Goal: Information Seeking & Learning: Check status

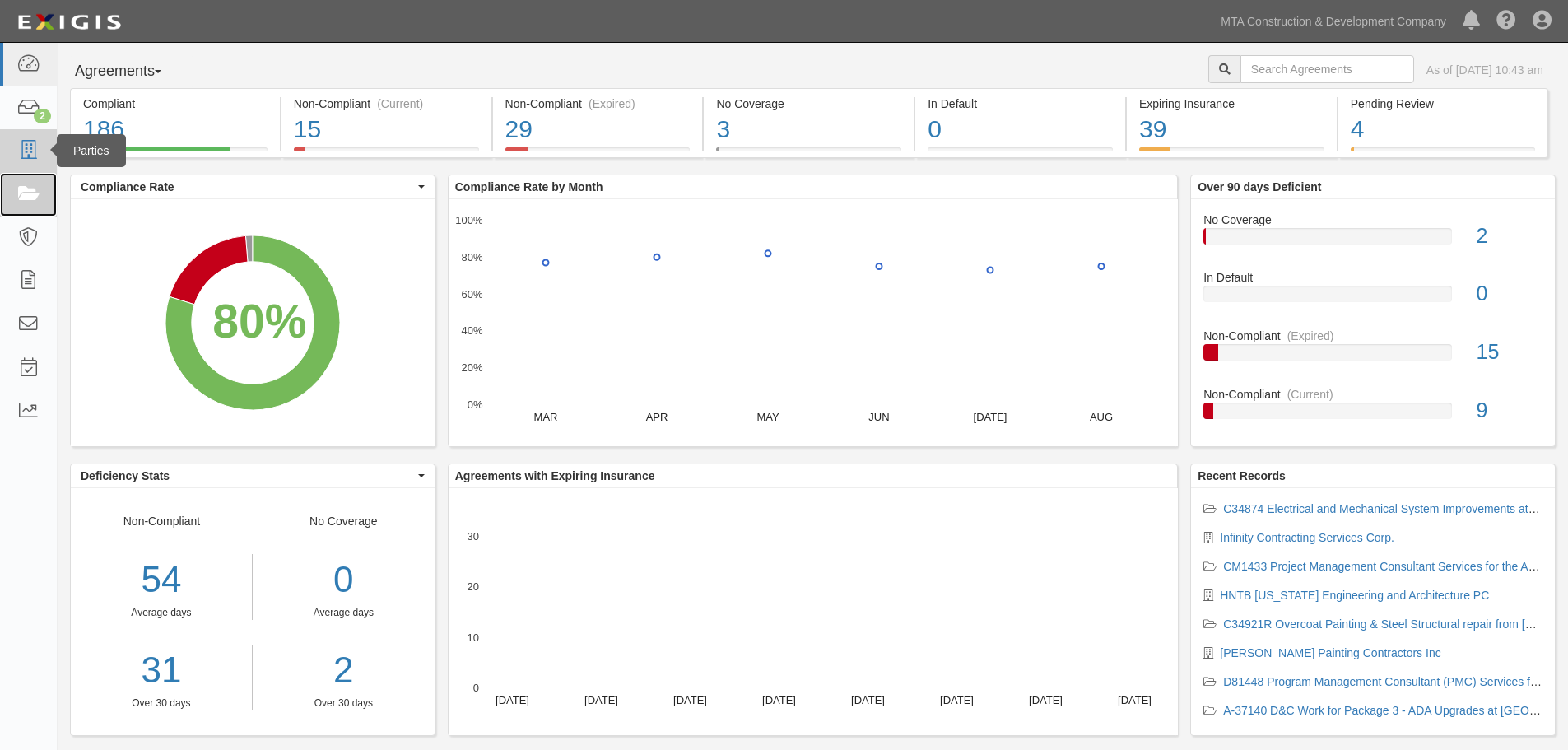
drag, startPoint x: 33, startPoint y: 186, endPoint x: 28, endPoint y: 156, distance: 30.8
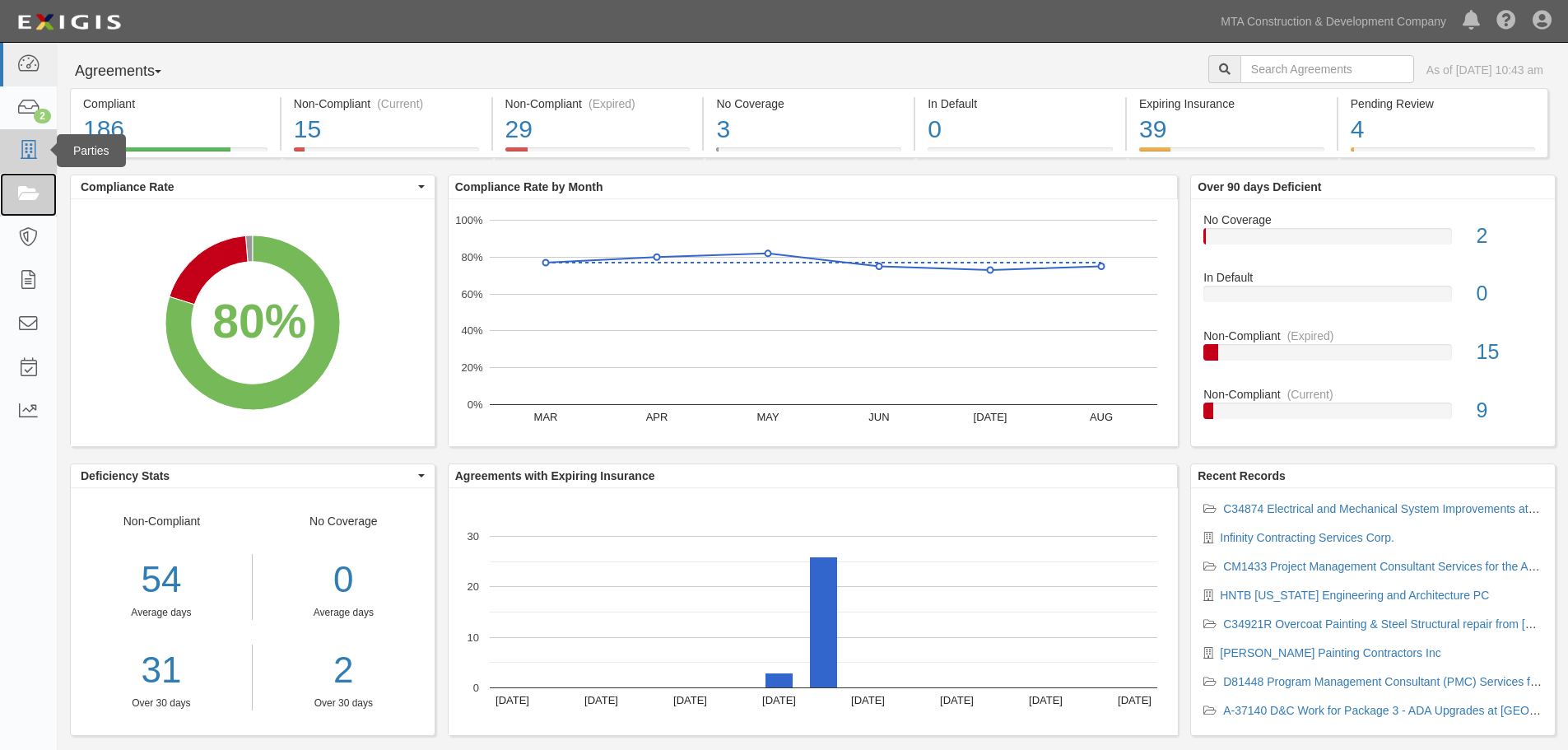
click at [33, 187] on icon at bounding box center [27, 194] width 23 height 19
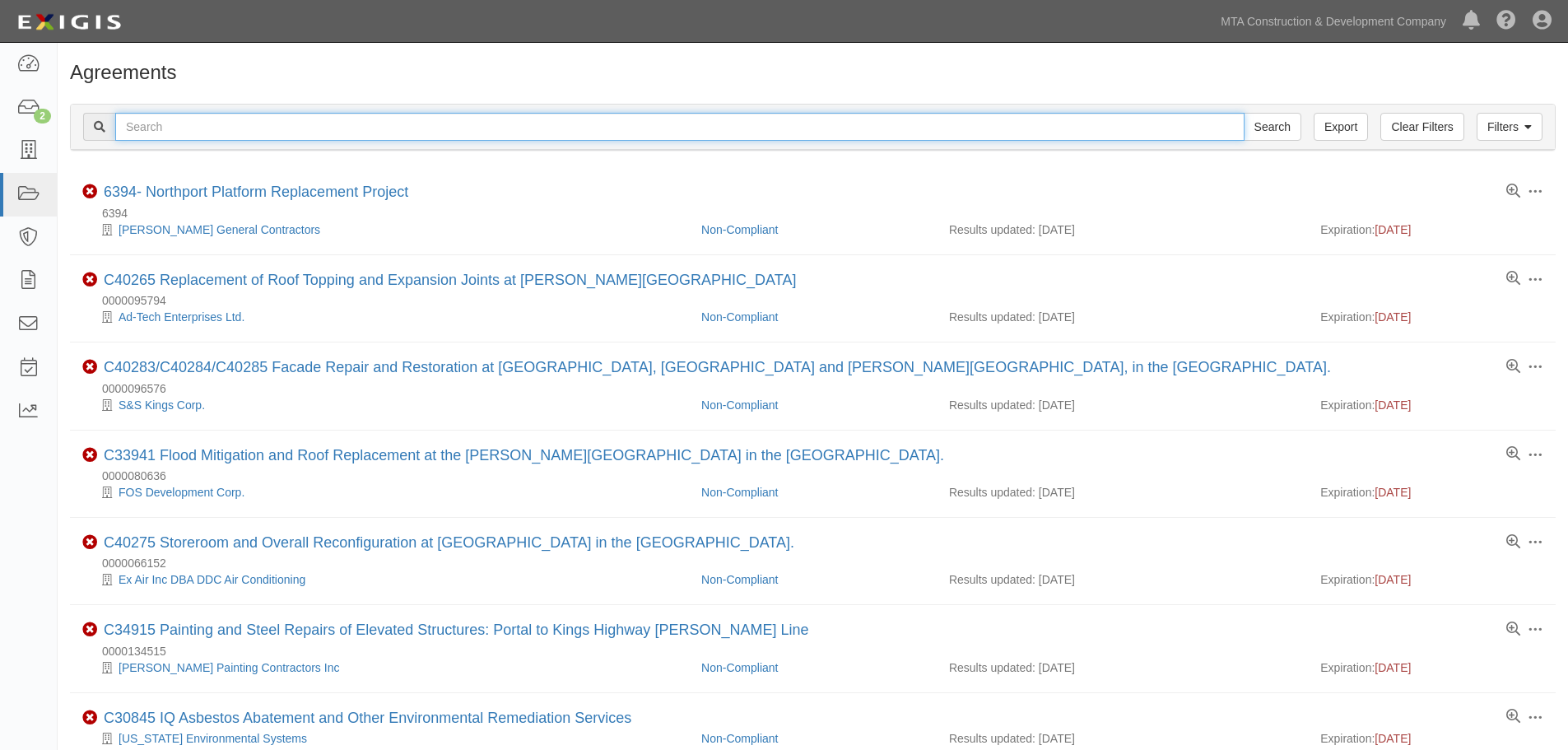
click at [258, 124] on input "text" at bounding box center [679, 127] width 1129 height 28
type input "c1521"
click at [1244, 113] on input "Search" at bounding box center [1273, 127] width 58 height 28
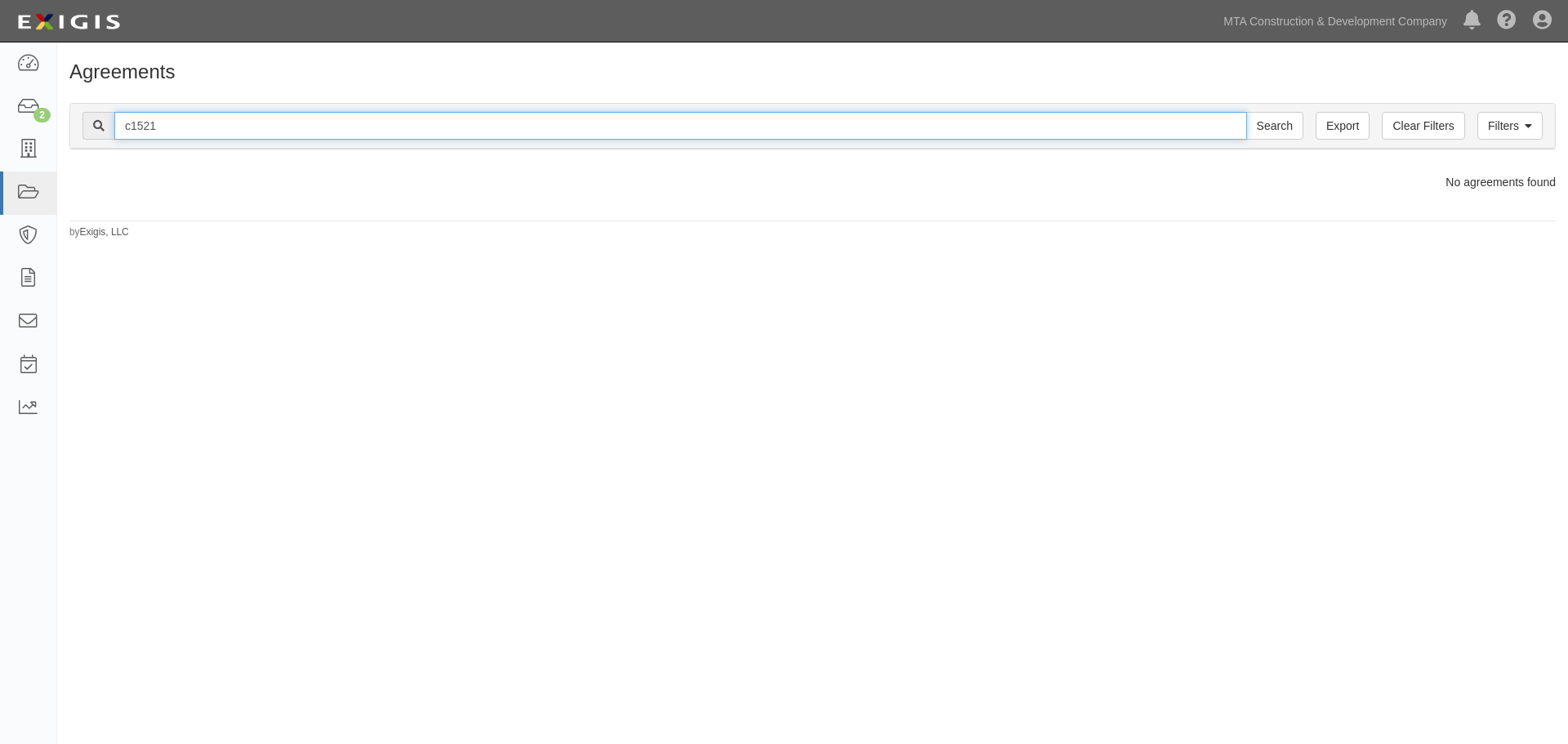
click at [173, 131] on input "c1521" at bounding box center [680, 126] width 1132 height 28
type input "c15"
click at [1246, 112] on input "Search" at bounding box center [1275, 126] width 58 height 28
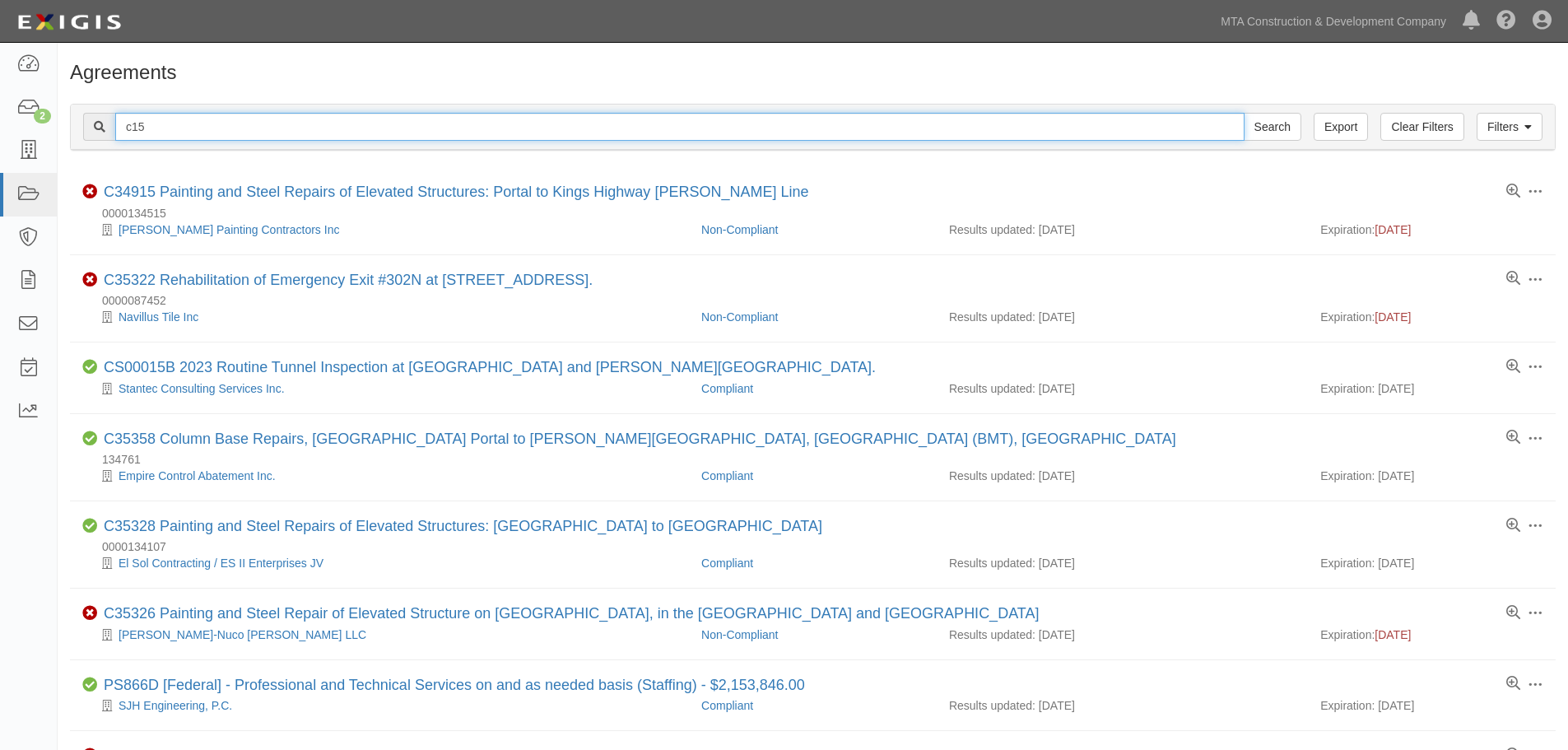
drag, startPoint x: 0, startPoint y: 0, endPoint x: 173, endPoint y: 138, distance: 221.3
click at [173, 137] on input "c15" at bounding box center [679, 127] width 1129 height 28
type input "c"
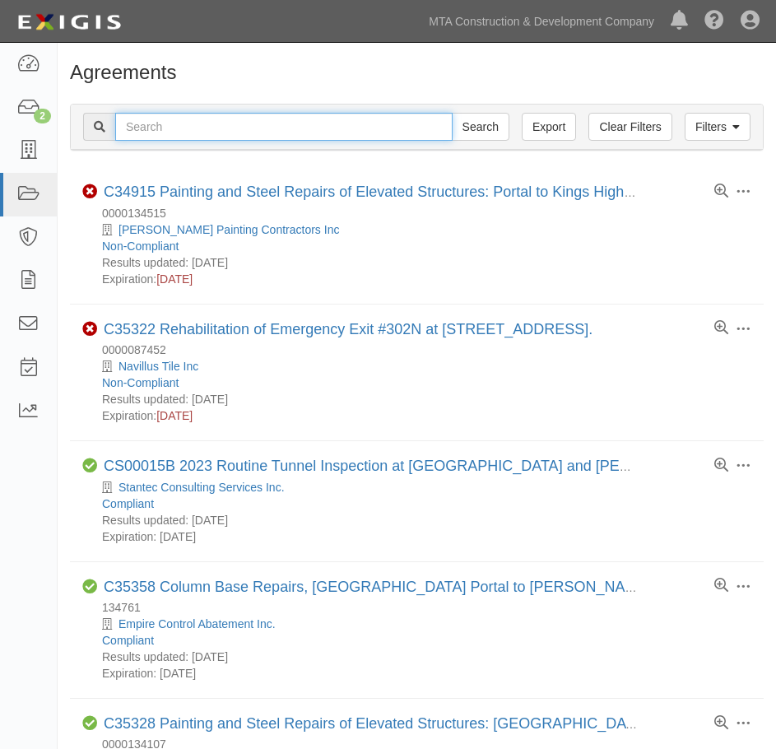
drag, startPoint x: 155, startPoint y: 123, endPoint x: 160, endPoint y: 114, distance: 10.3
click at [155, 123] on input "text" at bounding box center [283, 127] width 337 height 28
type input "yaphank"
click at [452, 113] on input "Search" at bounding box center [481, 127] width 58 height 28
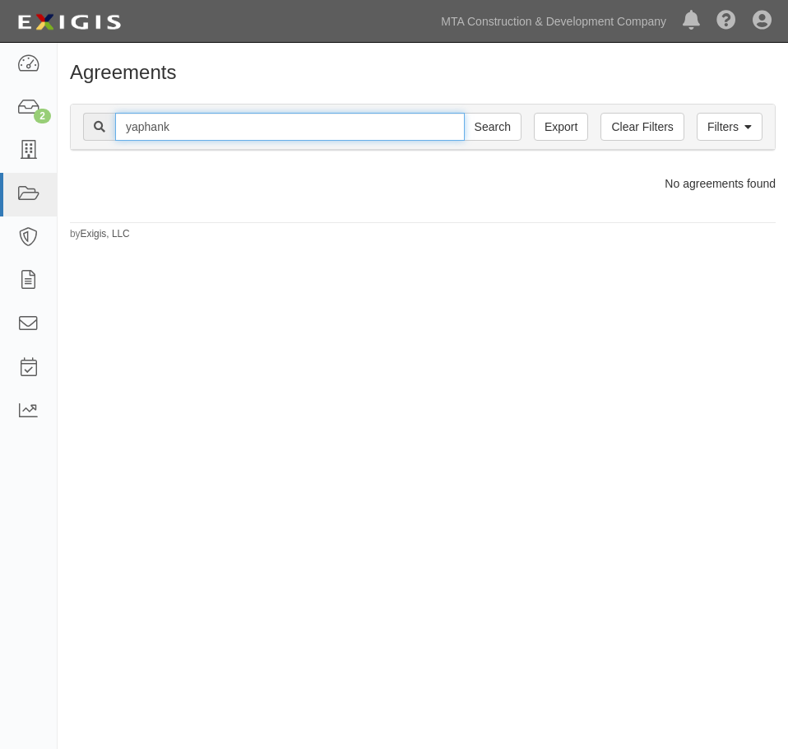
drag, startPoint x: 208, startPoint y: 124, endPoint x: 146, endPoint y: 103, distance: 66.1
click at [139, 124] on input "yaphank" at bounding box center [290, 127] width 350 height 28
type input "y"
type input "landill"
click at [464, 113] on input "Search" at bounding box center [493, 127] width 58 height 28
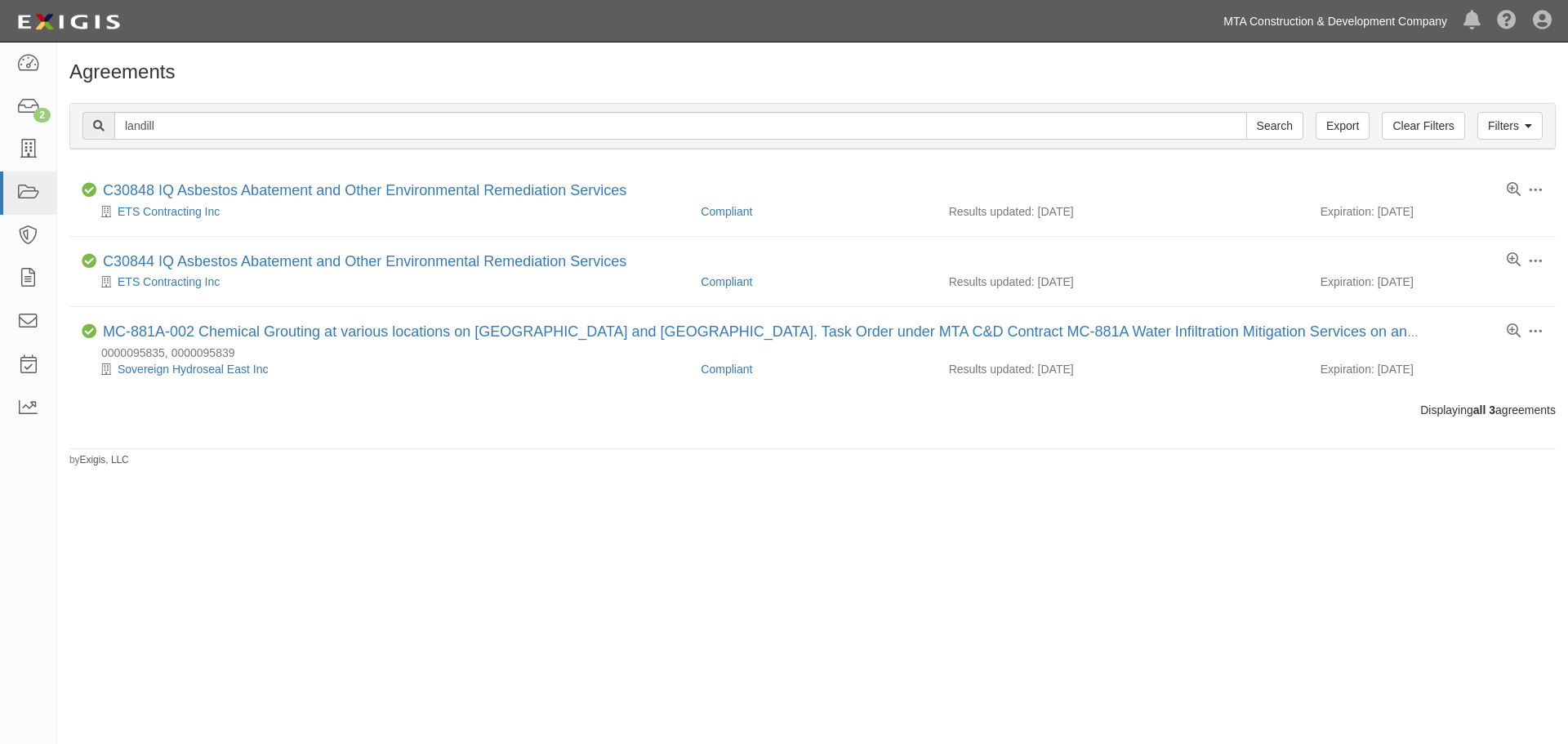
click at [782, 23] on link "MTA Construction & Development Company" at bounding box center [1336, 21] width 240 height 33
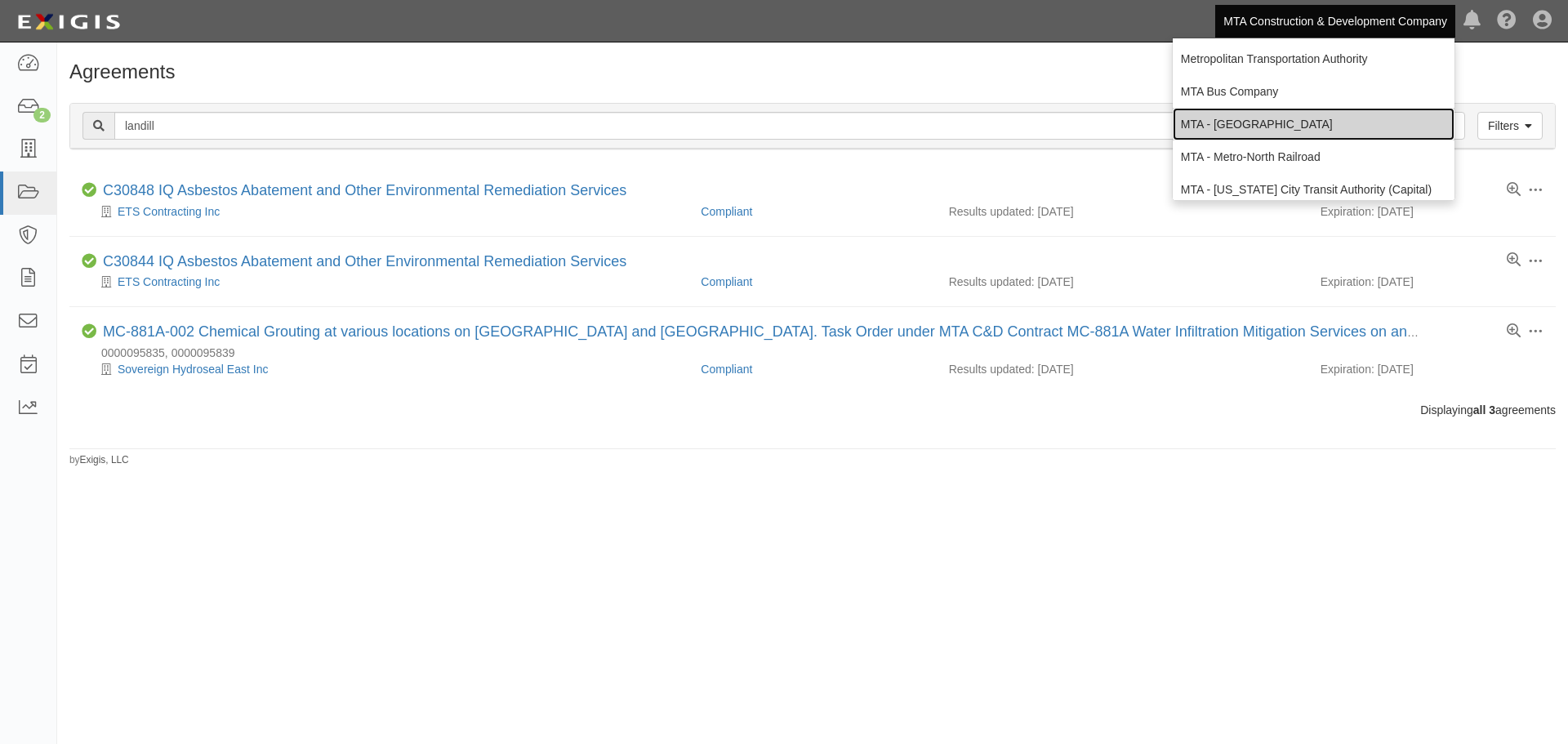
click at [782, 133] on link "MTA - [GEOGRAPHIC_DATA]" at bounding box center [1314, 124] width 282 height 33
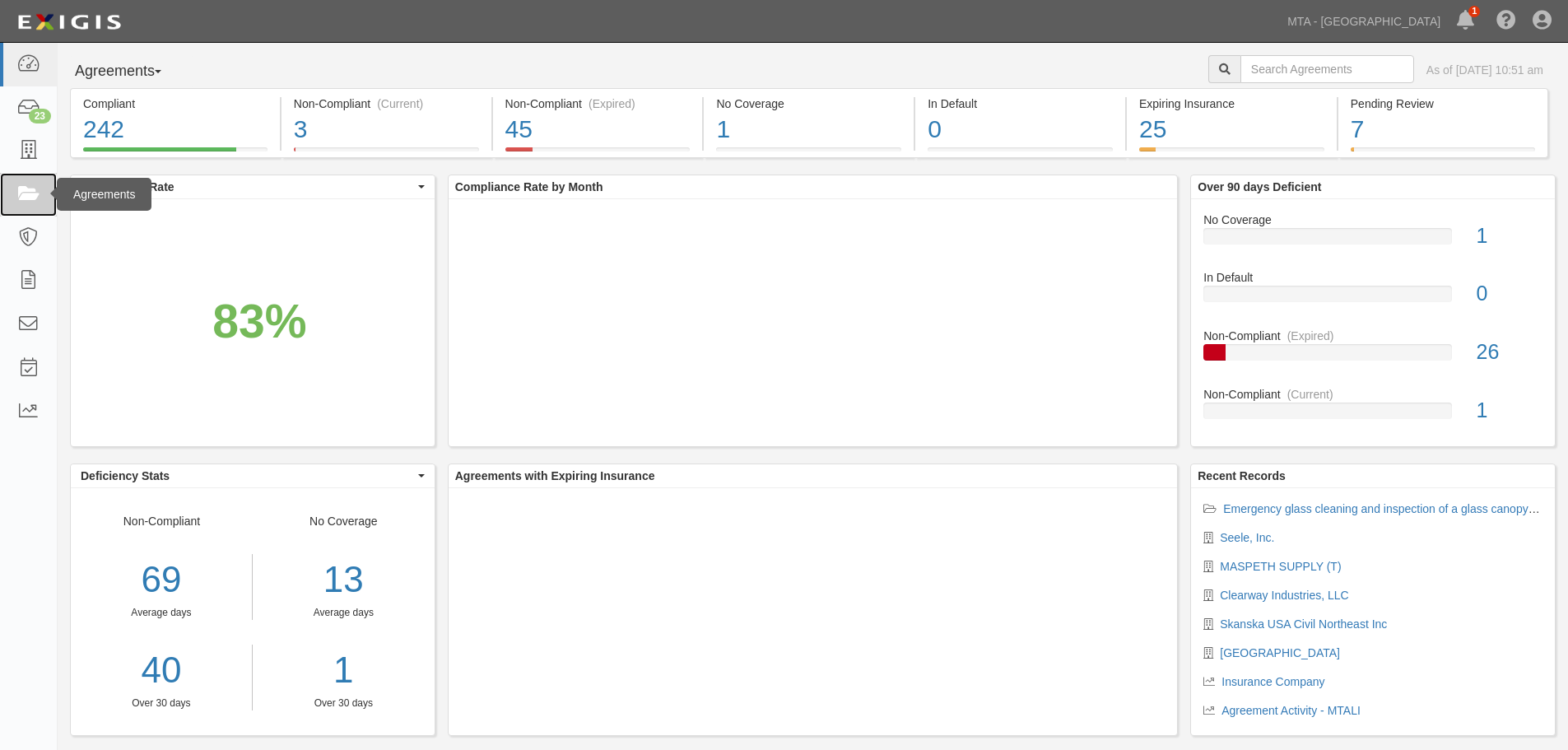
click at [20, 200] on icon at bounding box center [27, 194] width 23 height 19
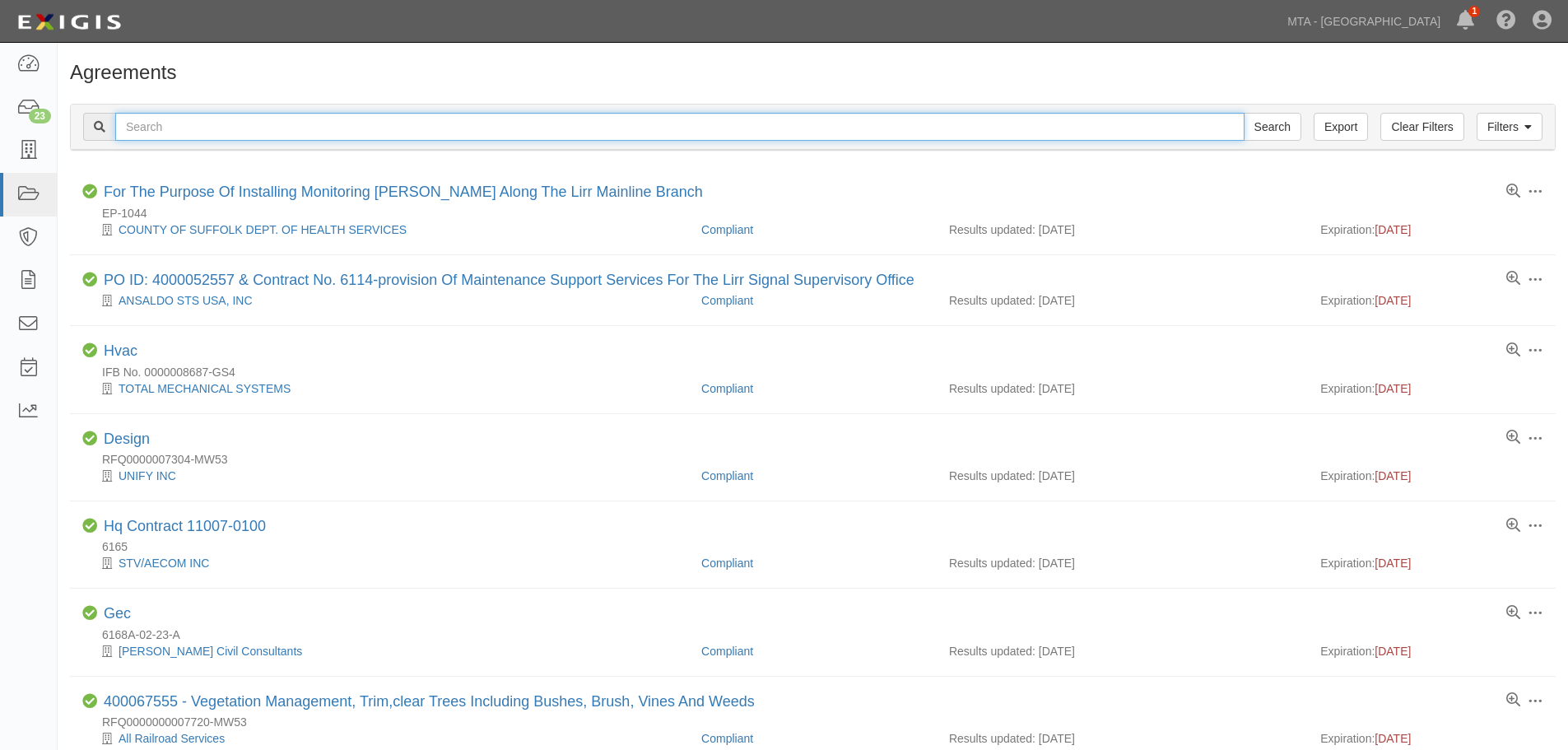
click at [282, 136] on input "text" at bounding box center [679, 127] width 1129 height 28
paste input "L60904N4"
type input "L60"
click at [1244, 113] on input "Search" at bounding box center [1273, 127] width 58 height 28
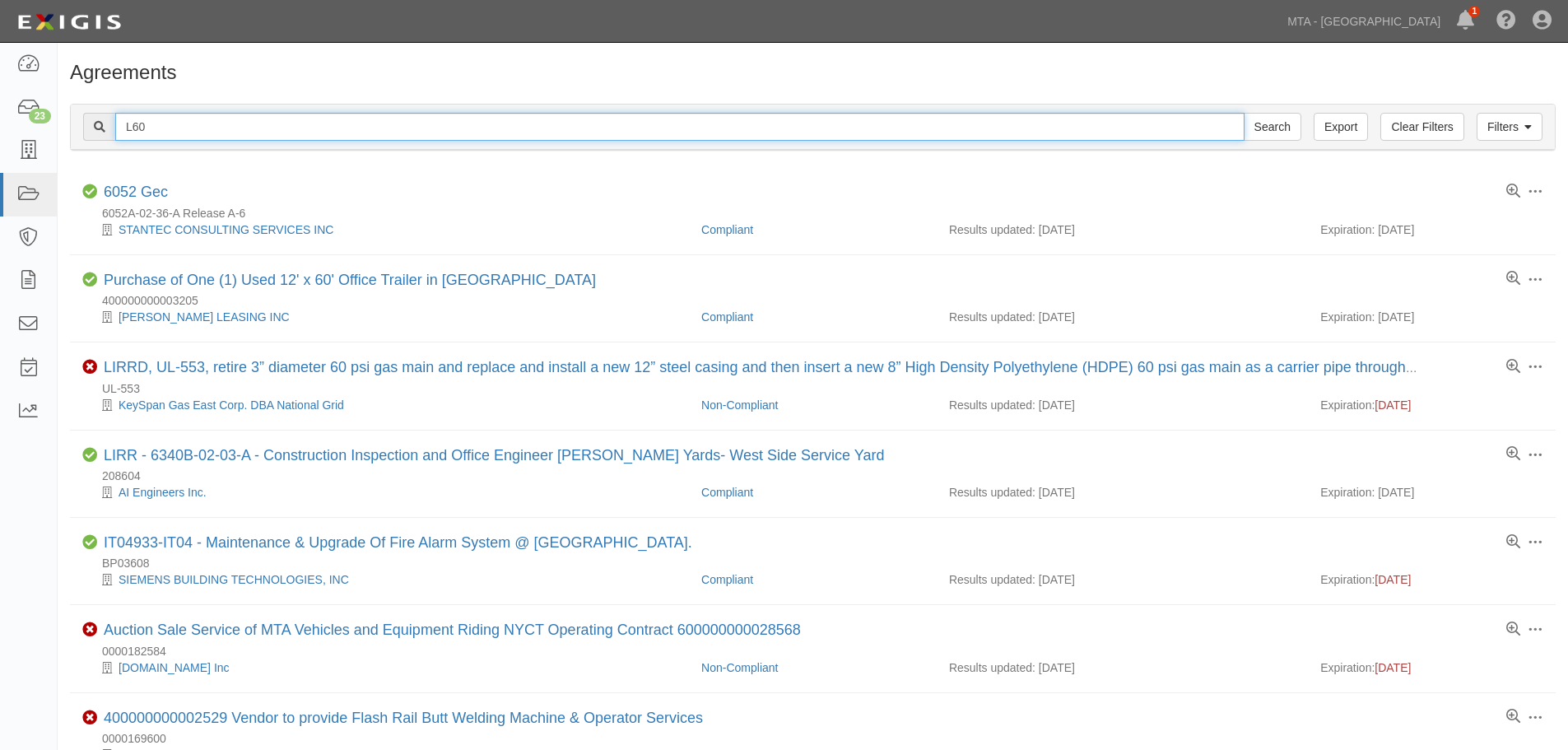
drag, startPoint x: 216, startPoint y: 138, endPoint x: 77, endPoint y: 110, distance: 141.1
click at [77, 110] on div "Filters Clear Filters Export L60 Search Filters" at bounding box center [813, 127] width 1484 height 45
type input "landfil"
click at [1244, 113] on input "Search" at bounding box center [1273, 127] width 58 height 28
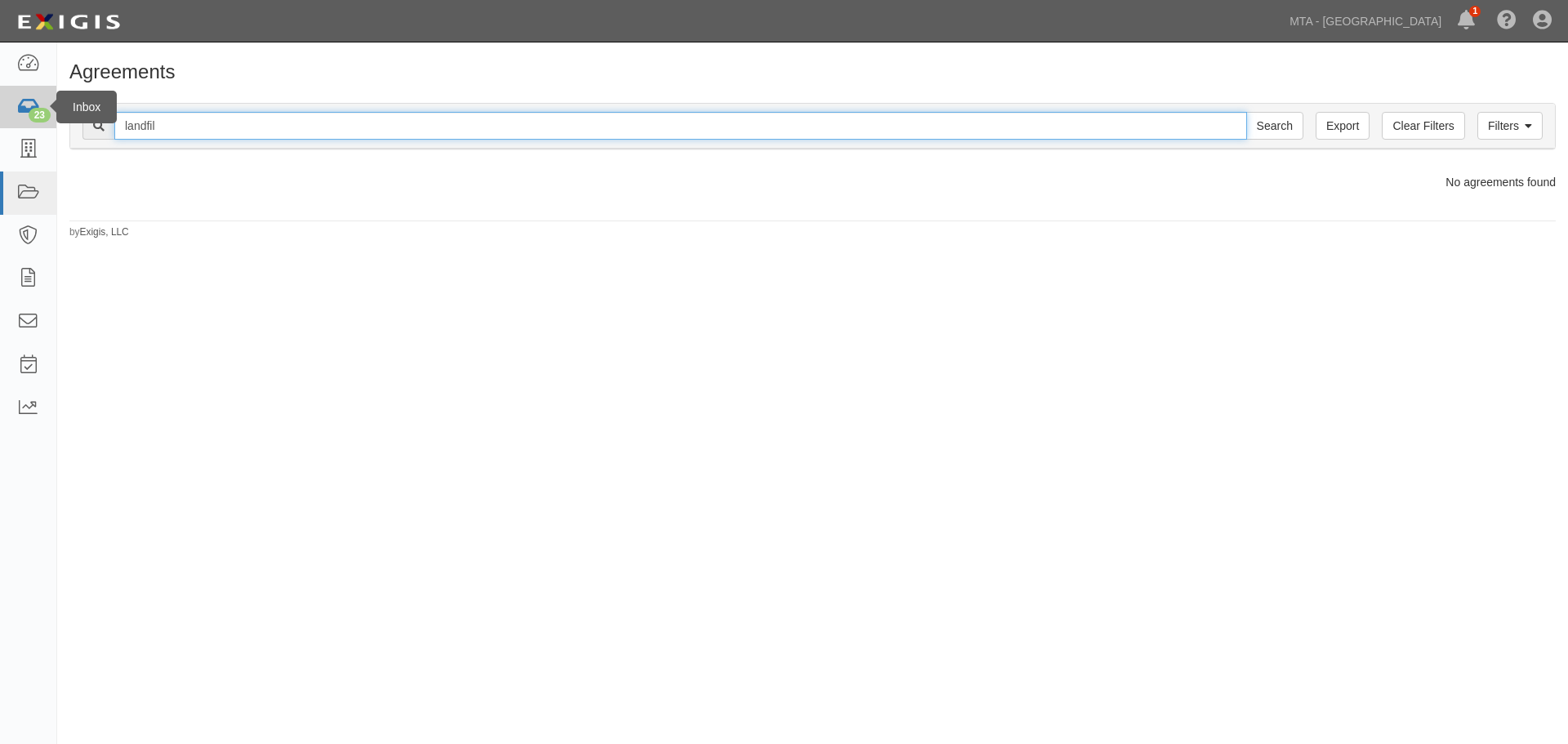
drag, startPoint x: 270, startPoint y: 136, endPoint x: 23, endPoint y: 123, distance: 247.3
click at [8, 123] on body "Toggle navigation Dashboard 23 Inbox Parties Agreements Coverages Documents Mes…" at bounding box center [784, 359] width 1568 height 718
type input "yaphank"
click at [1246, 112] on input "Search" at bounding box center [1275, 126] width 58 height 28
